Goal: Task Accomplishment & Management: Complete application form

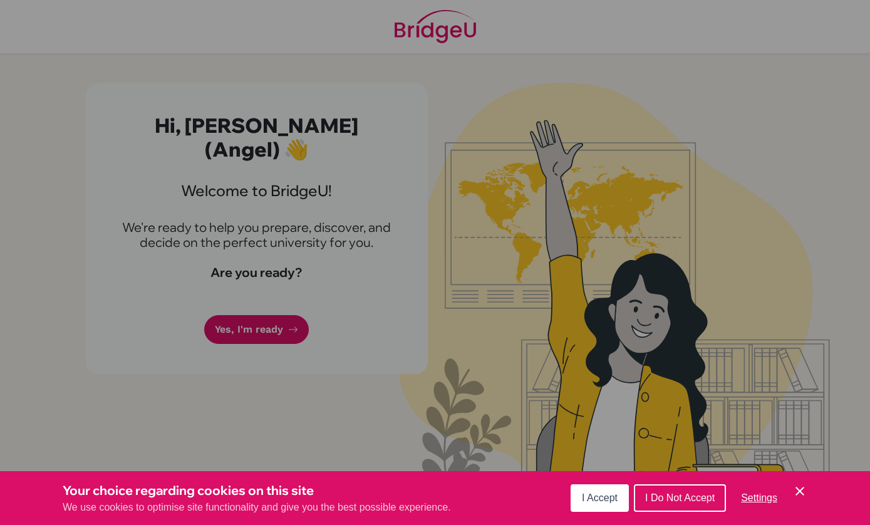
click at [267, 300] on div "Cookie Preferences" at bounding box center [435, 262] width 870 height 525
click at [279, 291] on div "Cookie Preferences" at bounding box center [435, 262] width 870 height 525
click at [275, 295] on div "Cookie Preferences" at bounding box center [435, 262] width 870 height 525
click at [266, 302] on div "Cookie Preferences" at bounding box center [435, 262] width 870 height 525
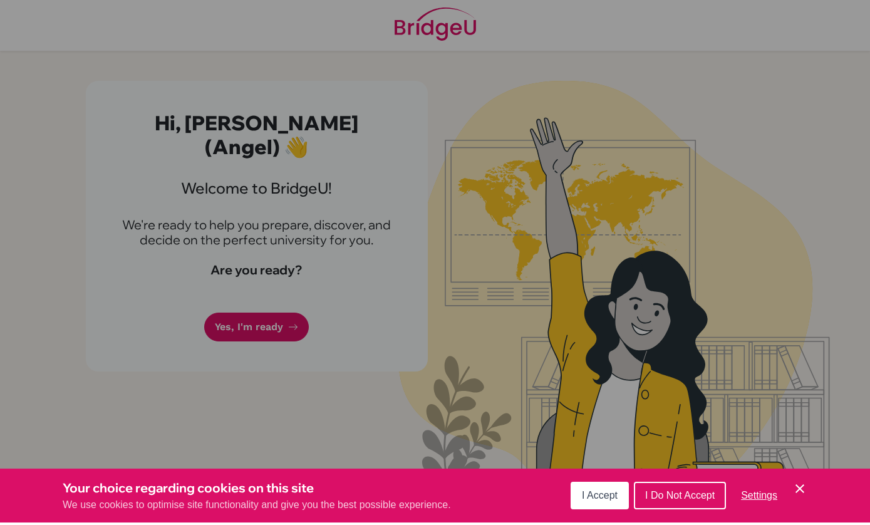
click at [805, 484] on icon "Cookie Control Close Icon" at bounding box center [799, 490] width 15 height 15
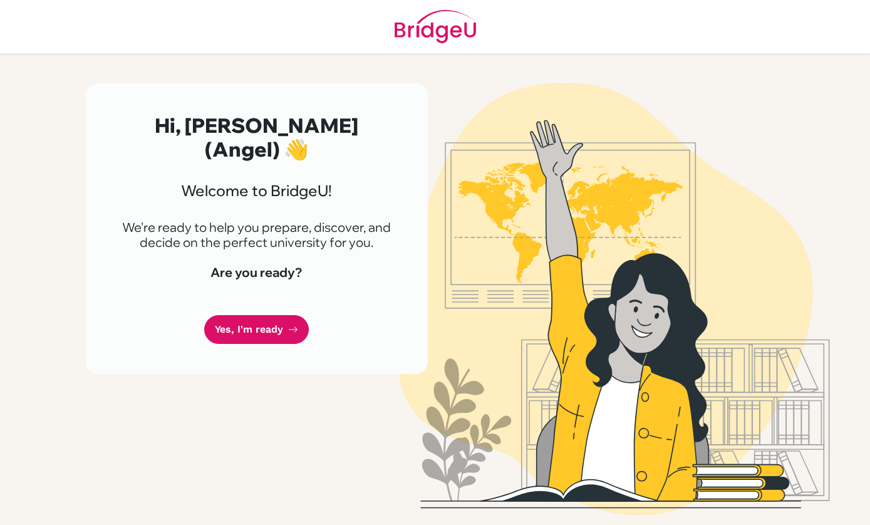
click at [274, 316] on link "Yes, I'm ready" at bounding box center [256, 329] width 105 height 29
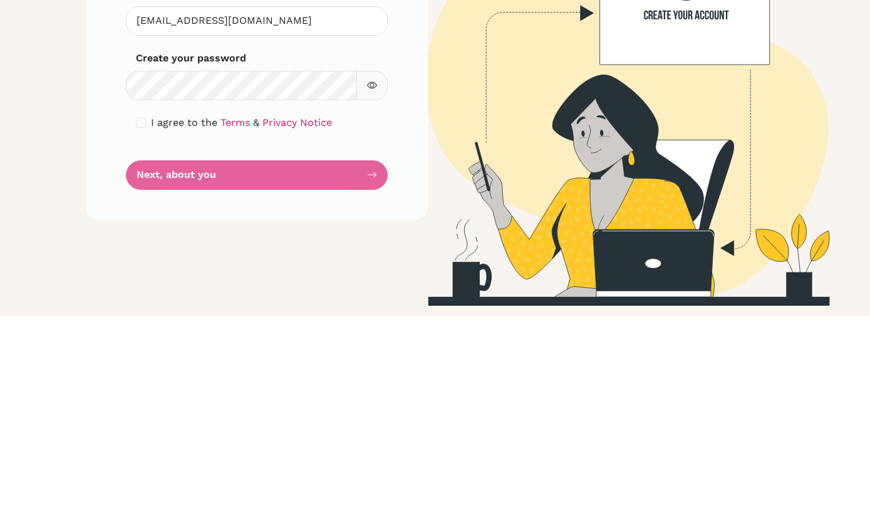
click at [136, 327] on input "checkbox" at bounding box center [141, 332] width 10 height 10
checkbox input "true"
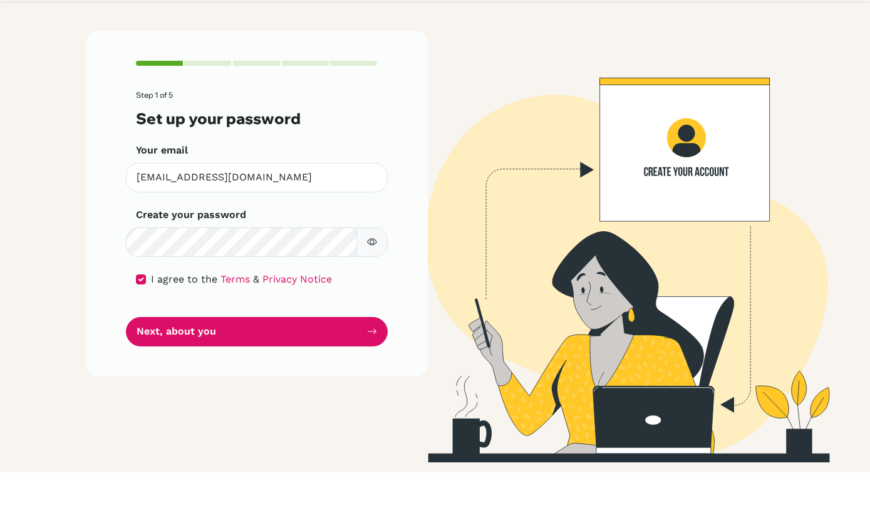
click at [367, 280] on button "button" at bounding box center [371, 294] width 31 height 29
click at [327, 369] on button "Next, about you" at bounding box center [257, 383] width 262 height 29
click at [334, 369] on button "Next, about you" at bounding box center [257, 383] width 262 height 29
